Goal: Task Accomplishment & Management: Manage account settings

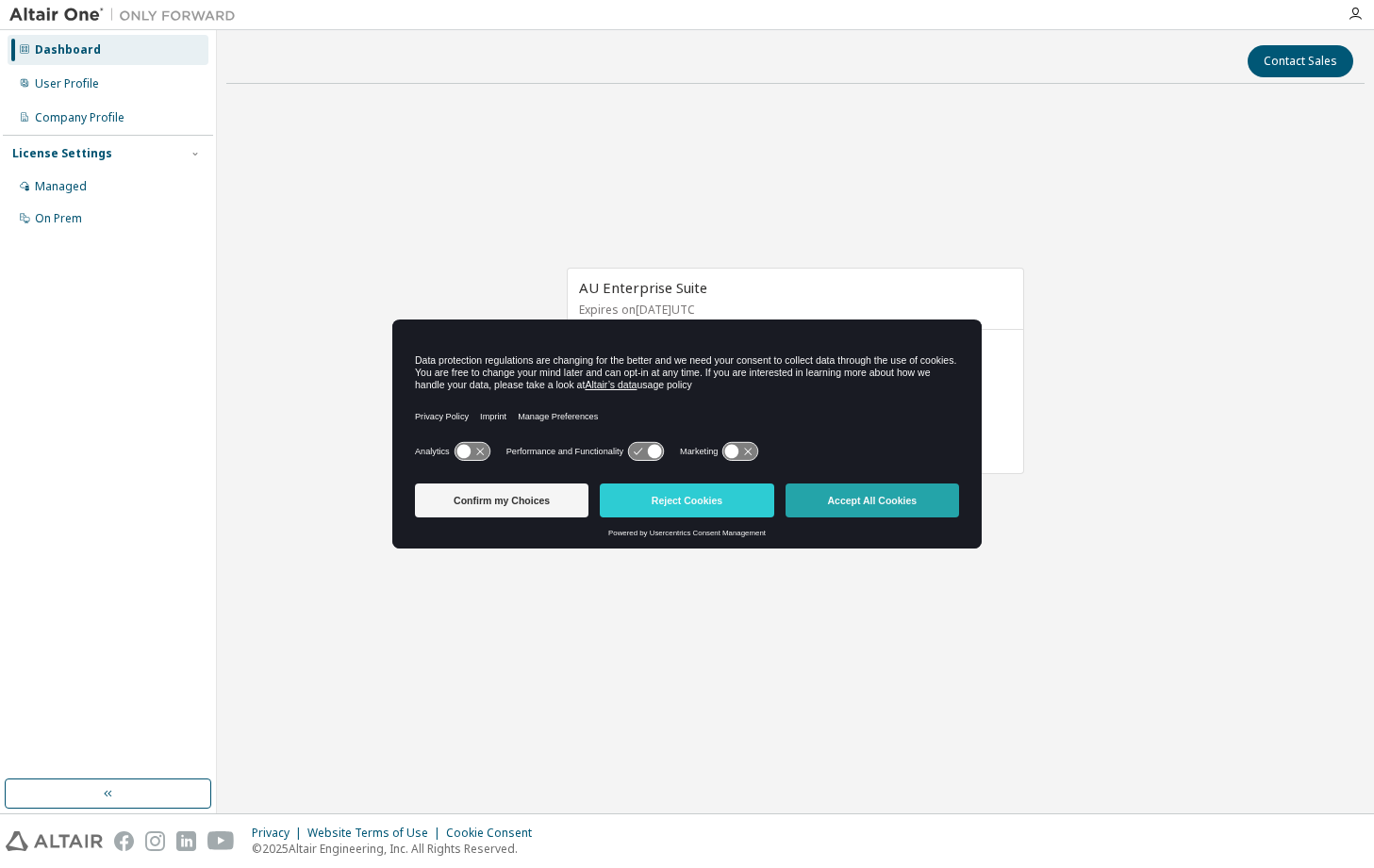
click at [834, 498] on button "Accept All Cookies" at bounding box center [872, 500] width 173 height 33
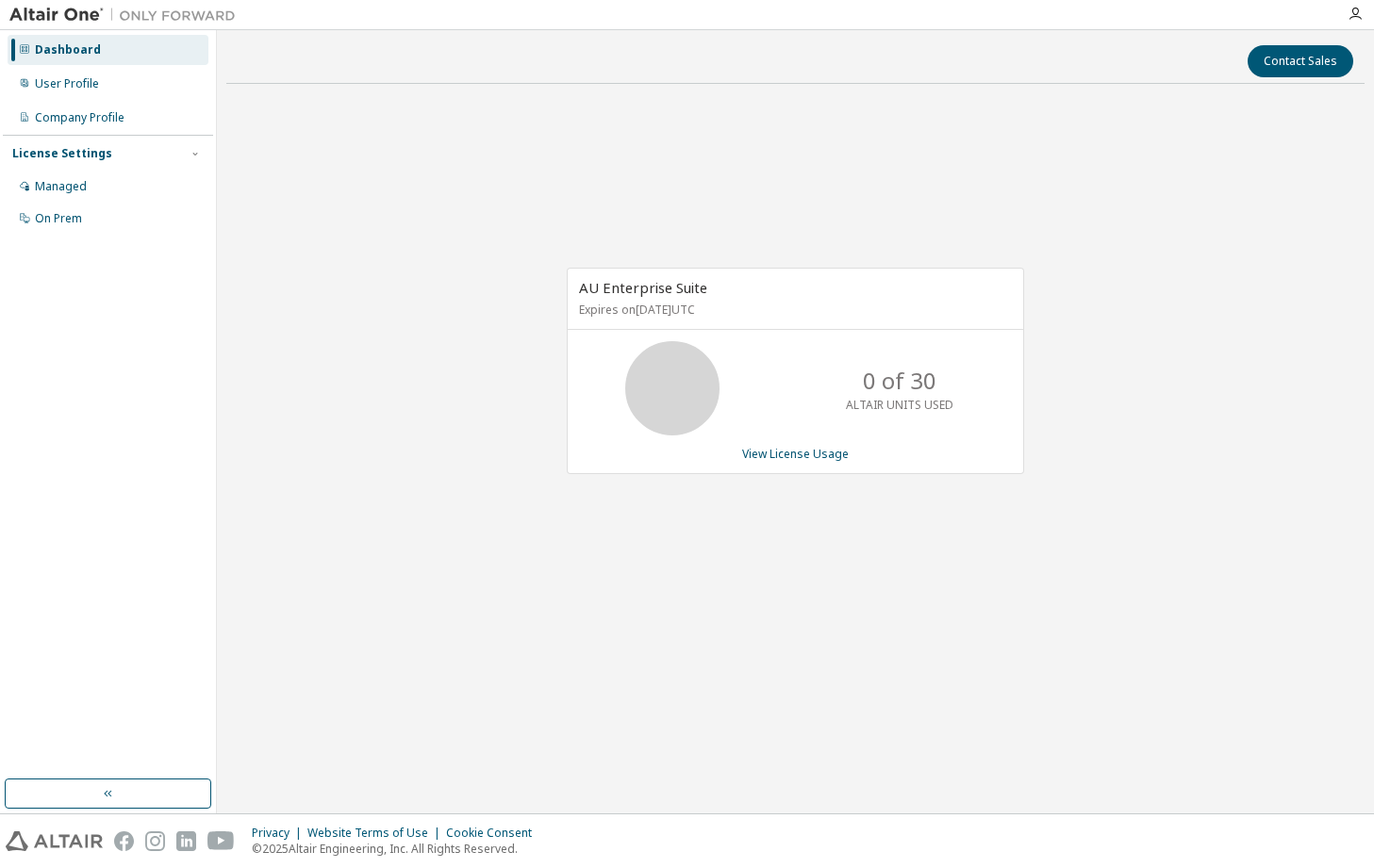
drag, startPoint x: 618, startPoint y: 375, endPoint x: 791, endPoint y: 384, distance: 173.2
click at [791, 384] on div "0 of 30 ALTAIR UNITS USED" at bounding box center [795, 389] width 456 height 94
click at [1113, 372] on div "AU Enterprise Suite Expires on November 16, 2025 UTC 0 of 30 ALTAIR UNITS USED …" at bounding box center [795, 382] width 1138 height 565
click at [52, 92] on div "User Profile" at bounding box center [108, 84] width 201 height 31
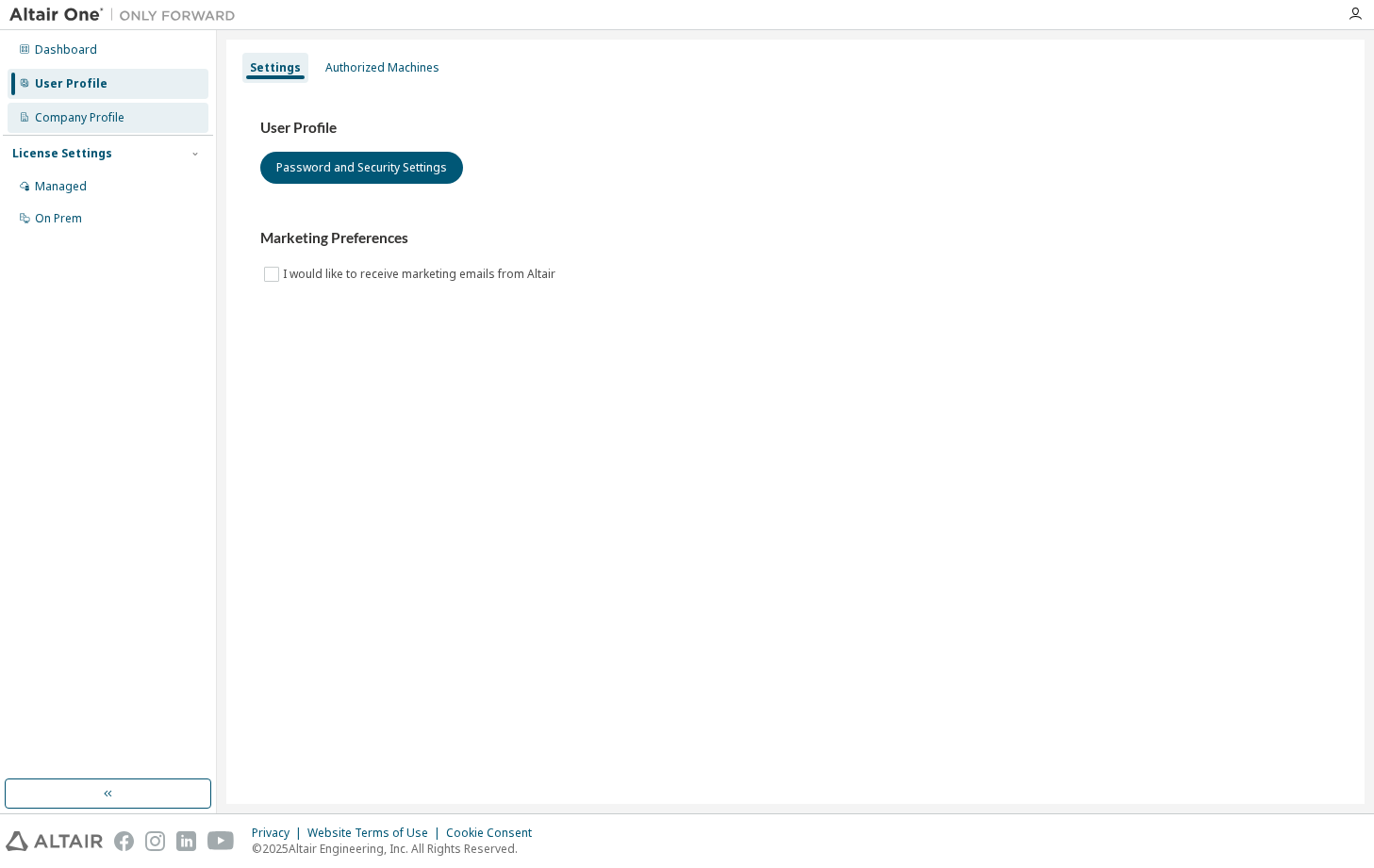
click at [128, 132] on div "Company Profile" at bounding box center [108, 117] width 201 height 31
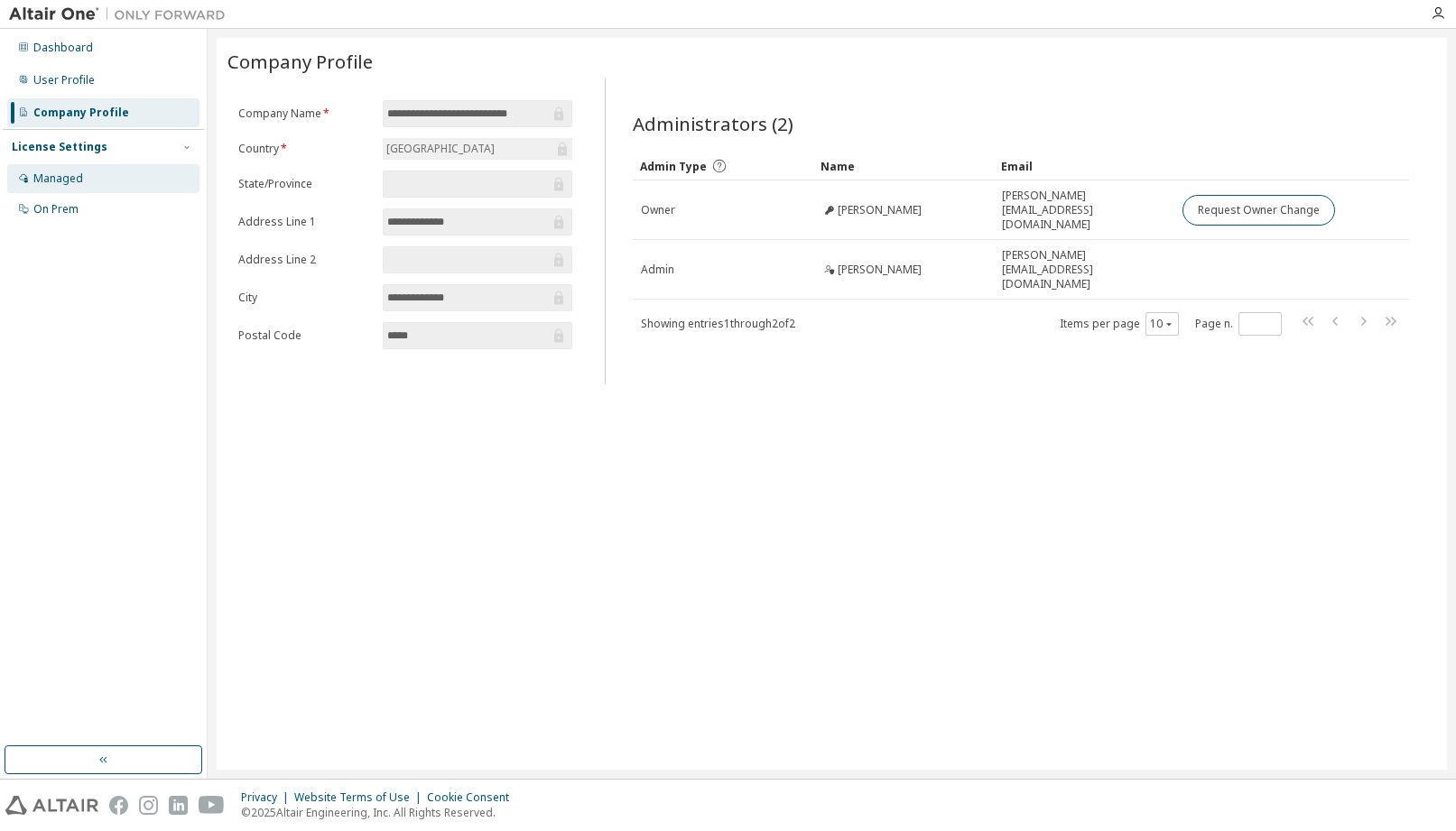
click at [30, 180] on div "Managed" at bounding box center [104, 178] width 192 height 29
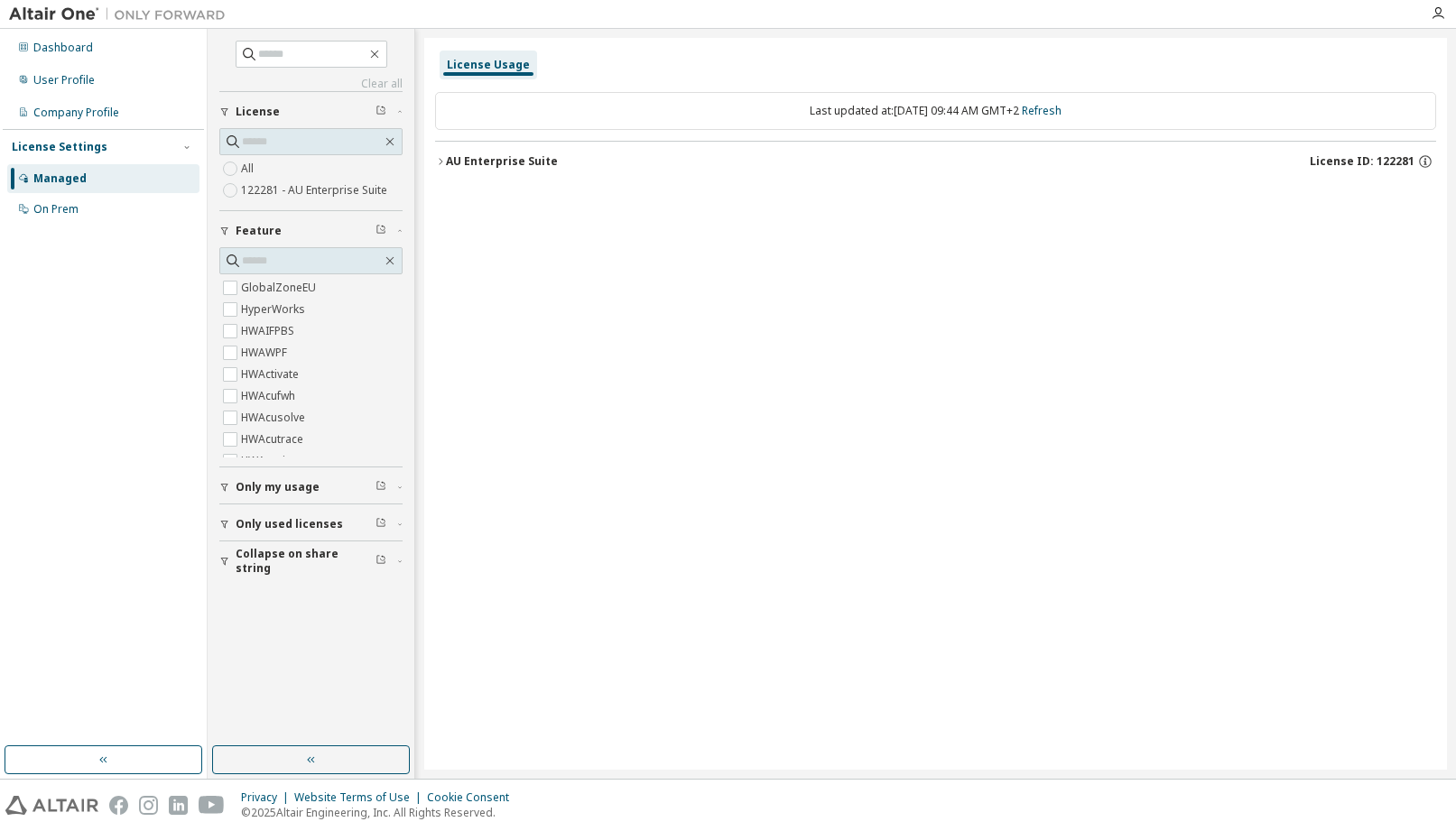
click at [284, 489] on span "Only my usage" at bounding box center [277, 487] width 84 height 14
click at [438, 163] on icon "button" at bounding box center [440, 161] width 10 height 10
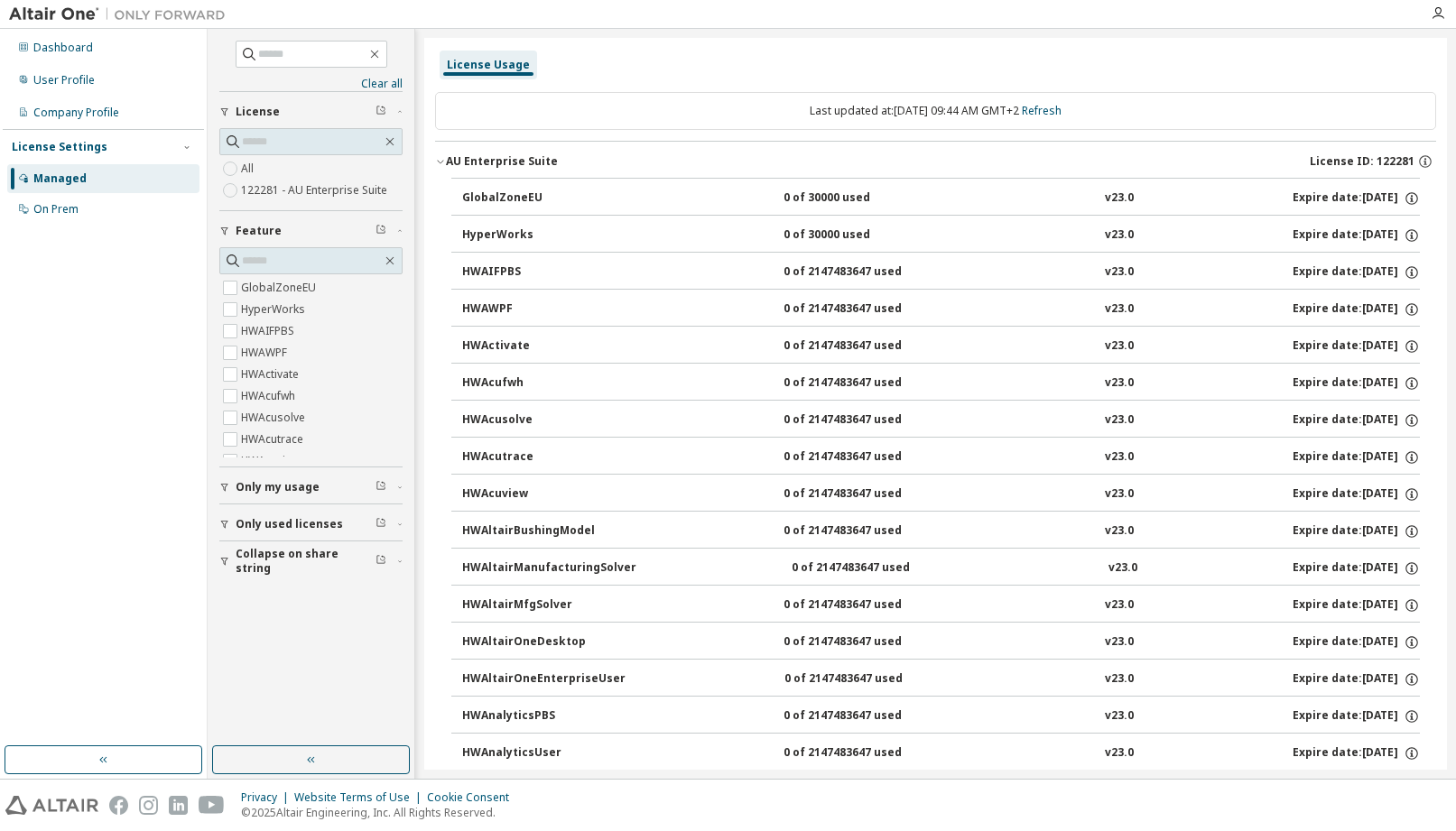
click at [442, 158] on icon "button" at bounding box center [440, 161] width 10 height 10
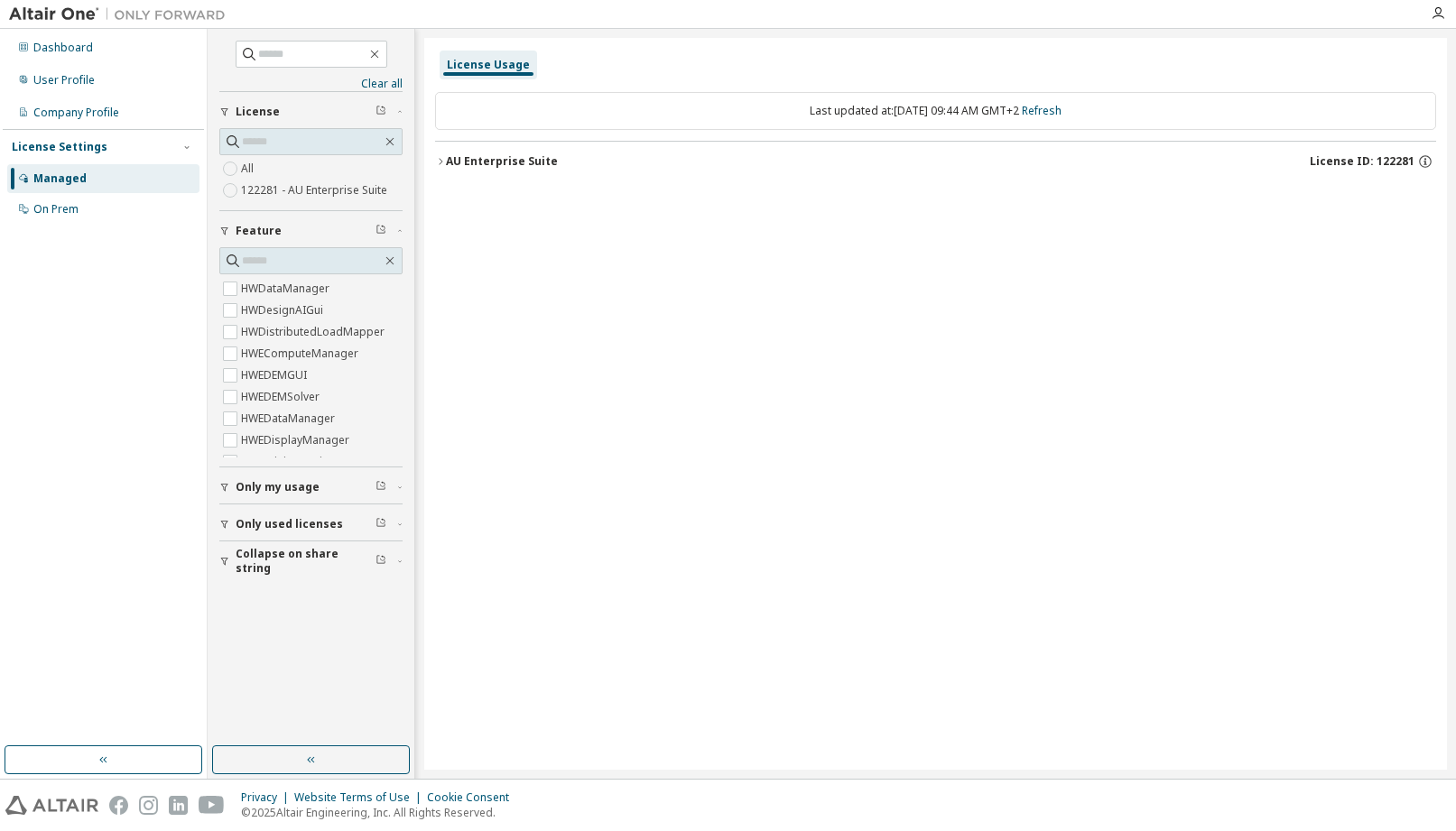
scroll to position [812, 0]
click at [84, 57] on div "Dashboard" at bounding box center [104, 47] width 192 height 29
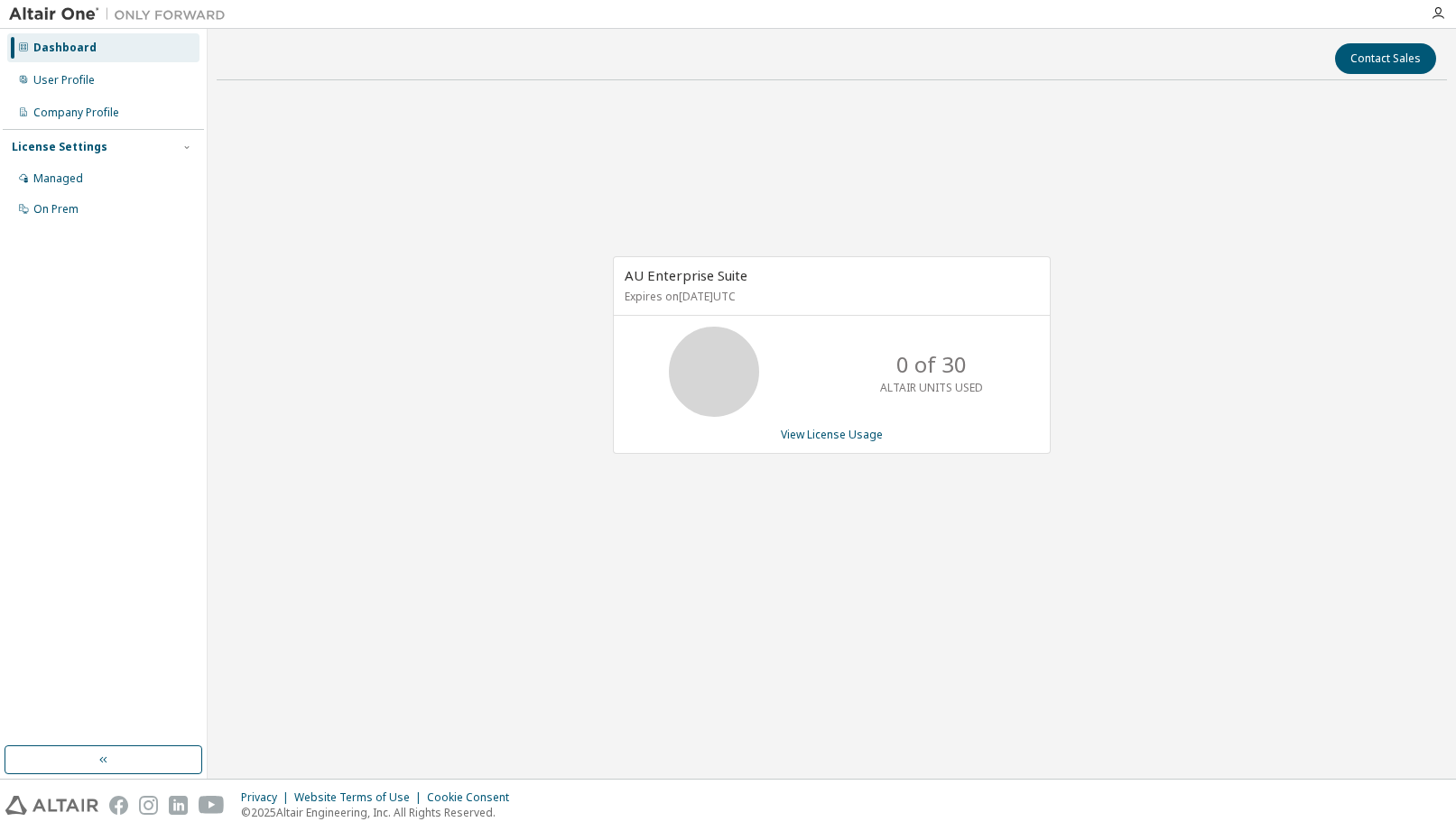
click at [837, 447] on div "AU Enterprise Suite Expires on November 16, 2025 UTC 0 of 30 ALTAIR UNITS USED …" at bounding box center [831, 355] width 438 height 198
click at [834, 438] on link "View License Usage" at bounding box center [832, 434] width 102 height 15
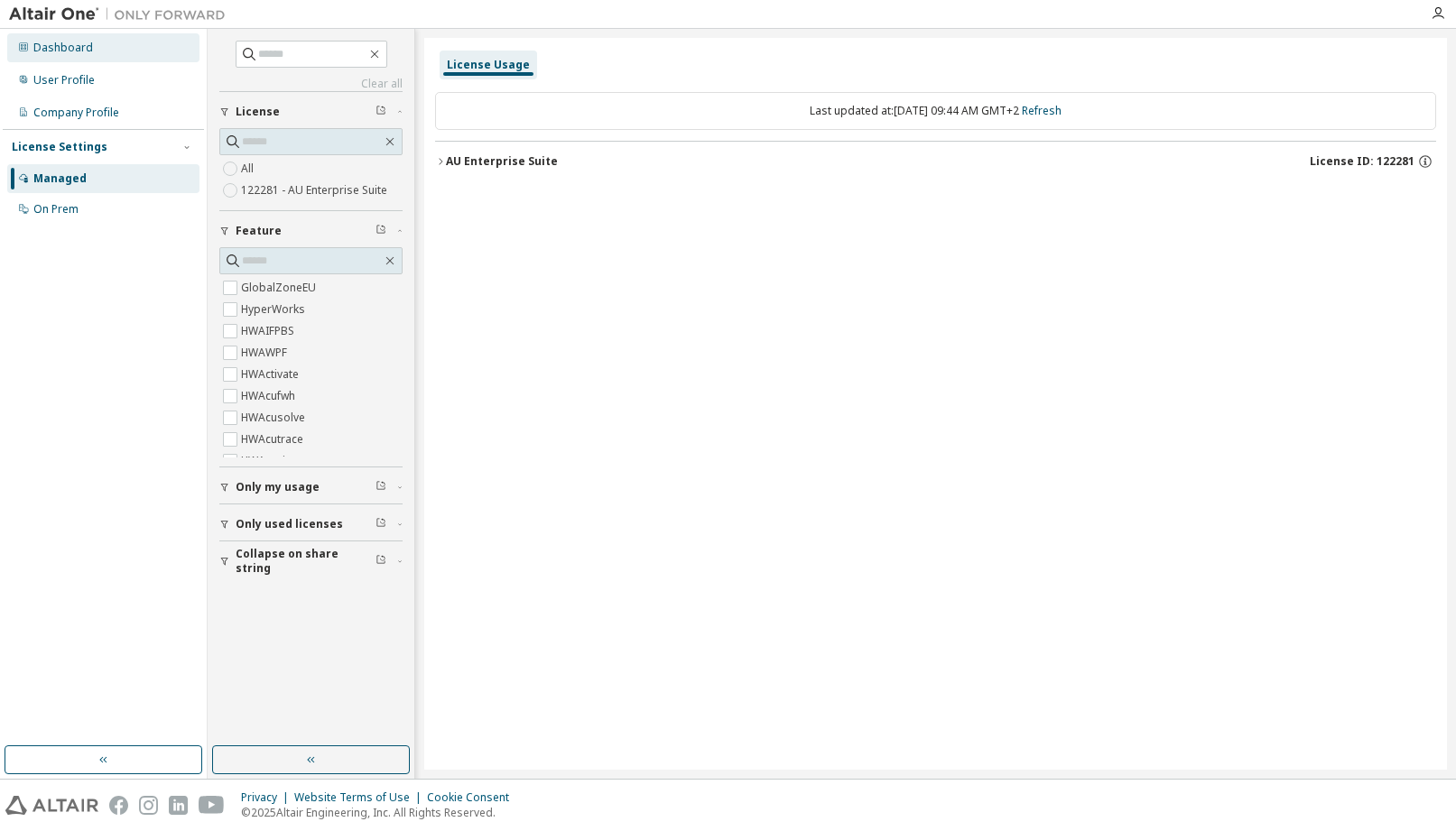
click at [21, 54] on div at bounding box center [23, 47] width 10 height 14
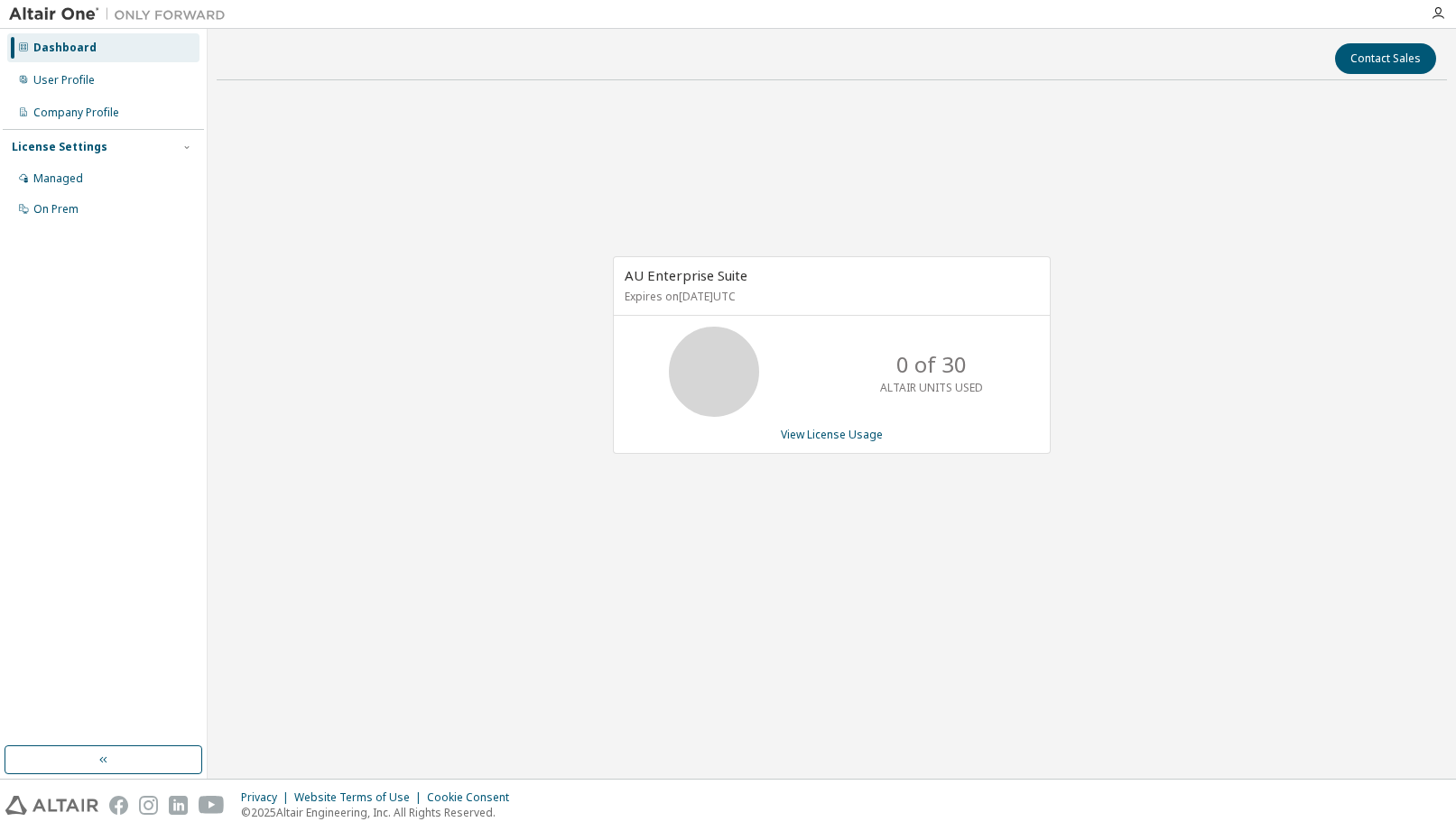
click at [1044, 191] on div "AU Enterprise Suite Expires on November 16, 2025 UTC 0 of 30 ALTAIR UNITS USED …" at bounding box center [832, 366] width 1231 height 541
